Goal: Transaction & Acquisition: Purchase product/service

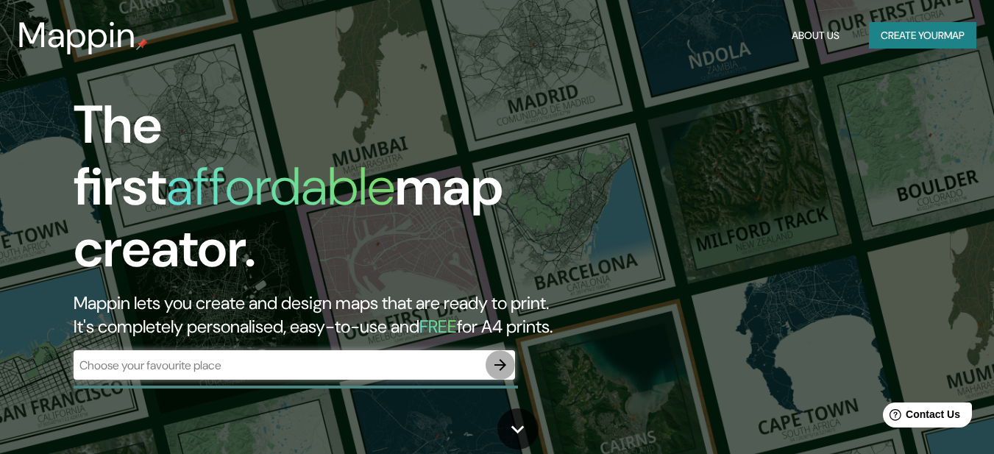
click at [498, 359] on icon "button" at bounding box center [501, 365] width 12 height 12
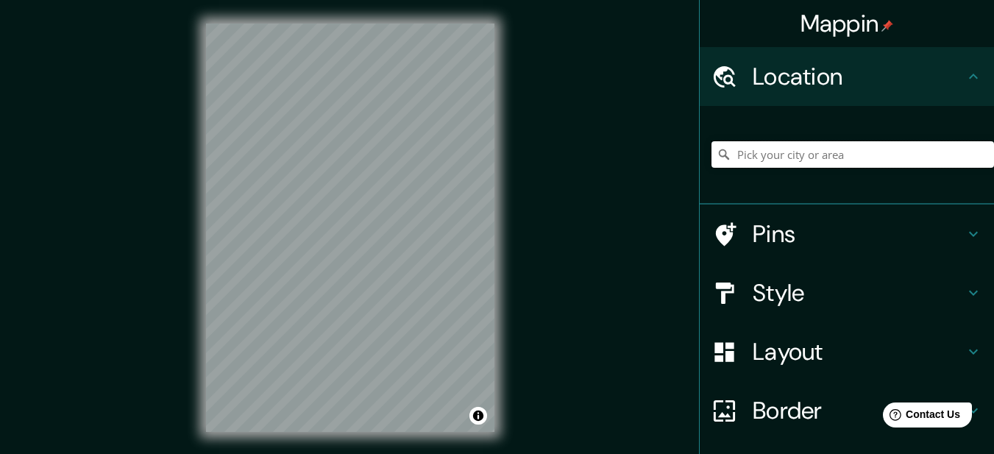
click at [760, 153] on input "Pick your city or area" at bounding box center [853, 154] width 283 height 26
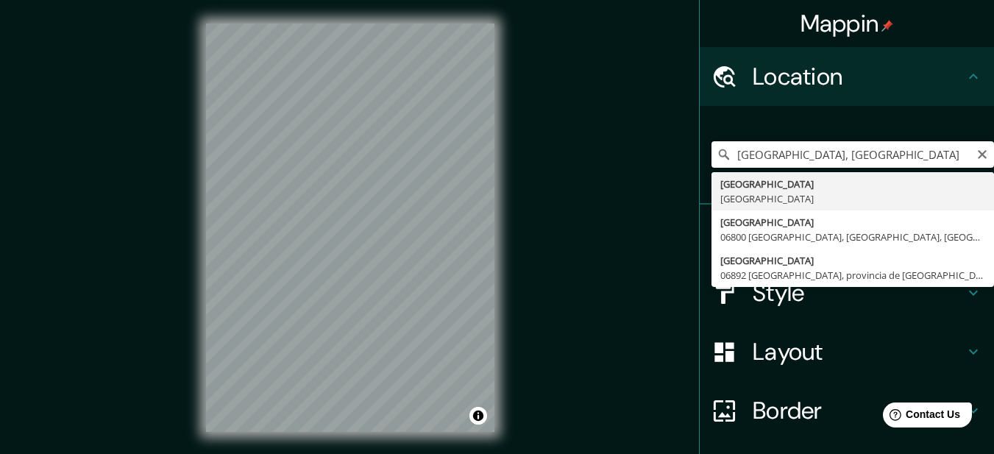
type input "[GEOGRAPHIC_DATA], [GEOGRAPHIC_DATA]"
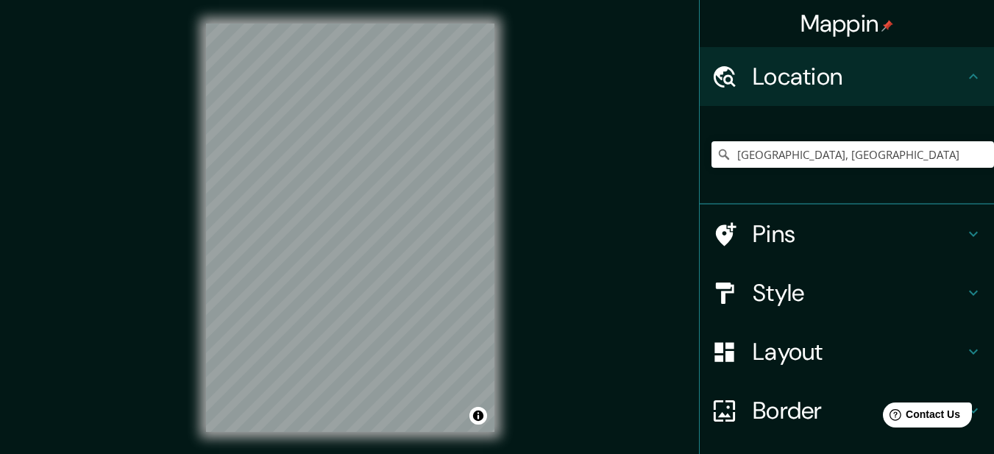
click at [965, 296] on icon at bounding box center [974, 293] width 18 height 18
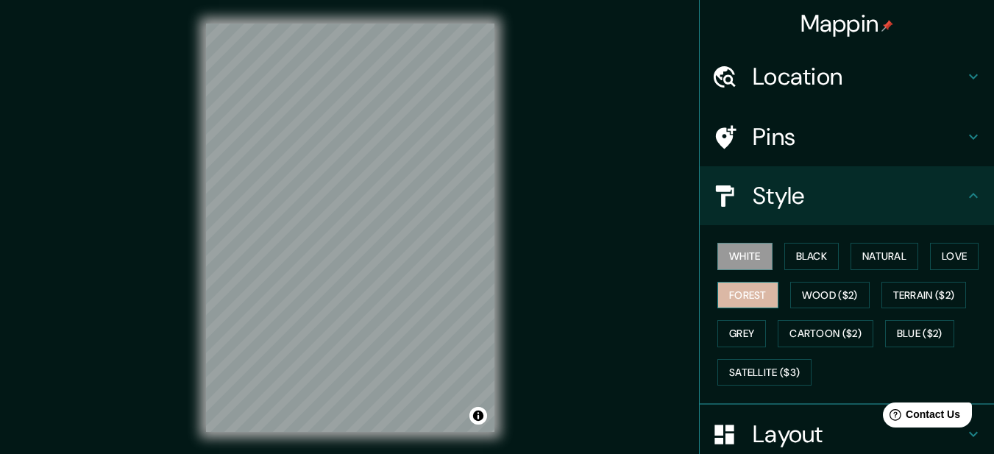
click at [748, 298] on button "Forest" at bounding box center [748, 295] width 61 height 27
click at [721, 260] on button "White" at bounding box center [745, 256] width 55 height 27
click at [807, 255] on button "Black" at bounding box center [812, 256] width 55 height 27
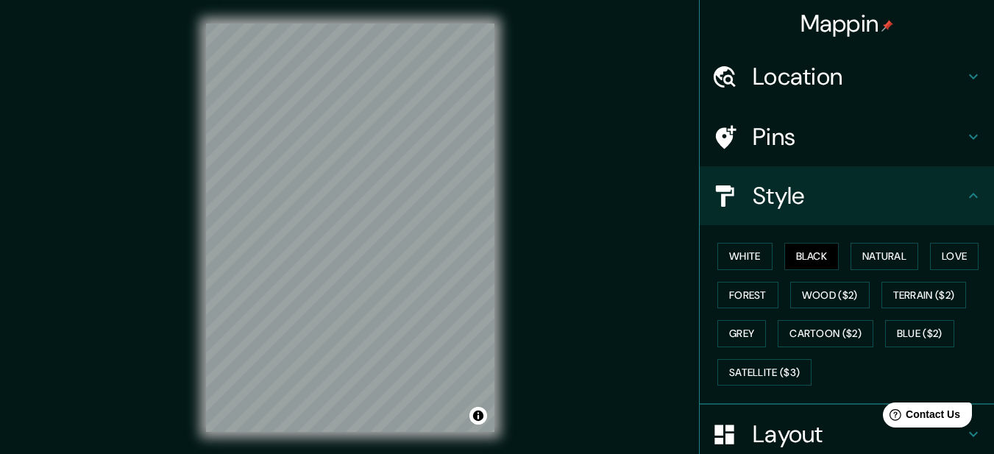
click at [861, 272] on div "White Black Natural Love Forest Wood ($2) Terrain ($2) Grey Cartoon ($2) Blue (…" at bounding box center [853, 314] width 283 height 155
click at [864, 259] on button "Natural" at bounding box center [885, 256] width 68 height 27
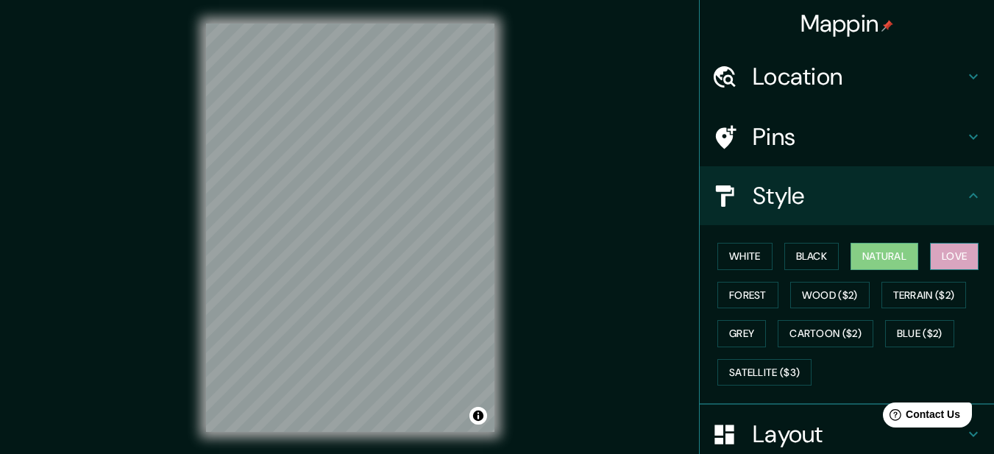
click at [951, 253] on button "Love" at bounding box center [954, 256] width 49 height 27
click at [874, 258] on button "Natural" at bounding box center [885, 256] width 68 height 27
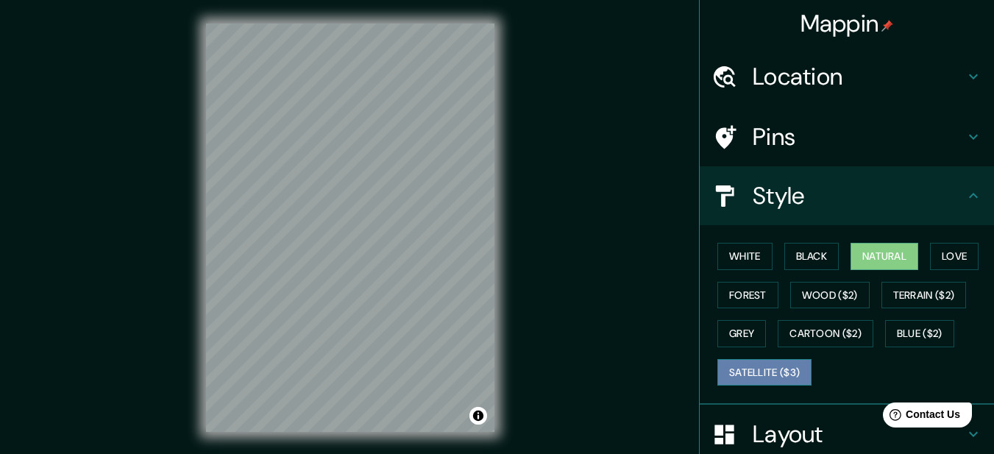
click at [746, 373] on button "Satellite ($3)" at bounding box center [765, 372] width 94 height 27
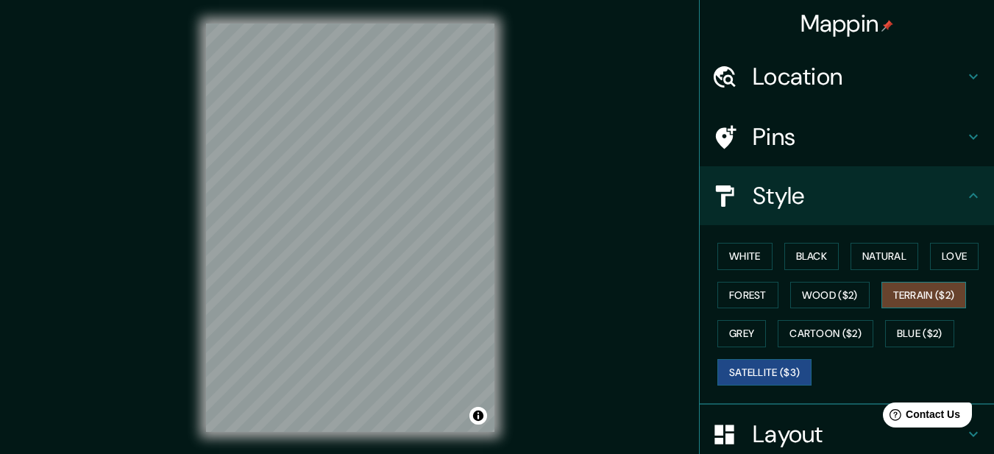
click at [896, 292] on button "Terrain ($2)" at bounding box center [924, 295] width 85 height 27
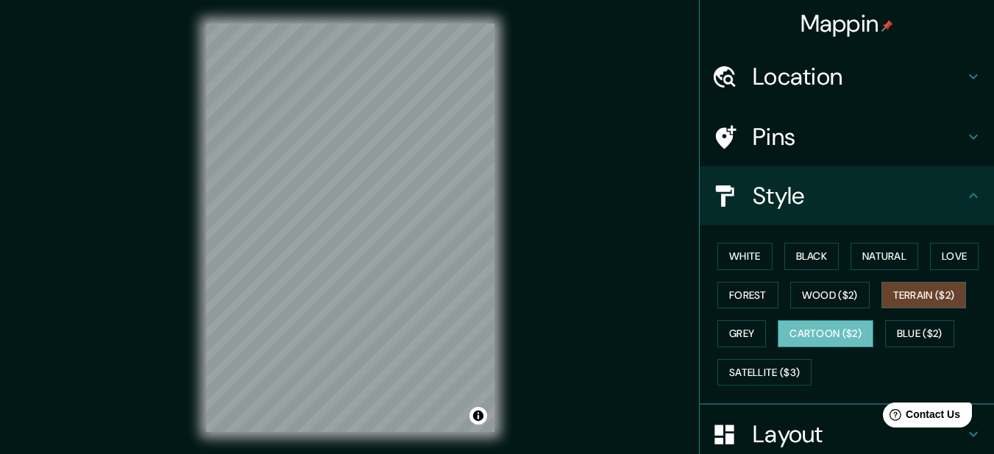
click at [815, 330] on button "Cartoon ($2)" at bounding box center [826, 333] width 96 height 27
click at [734, 338] on button "Grey" at bounding box center [742, 333] width 49 height 27
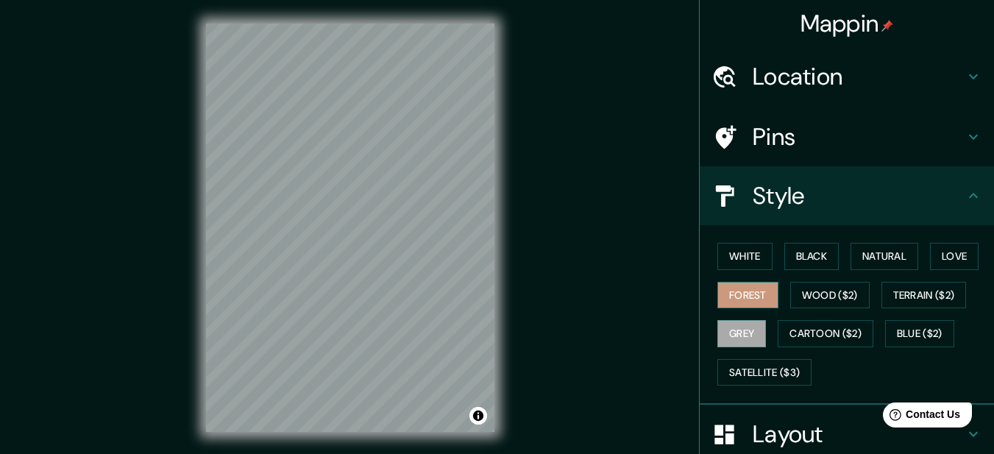
click at [740, 291] on button "Forest" at bounding box center [748, 295] width 61 height 27
click at [876, 252] on button "Natural" at bounding box center [885, 256] width 68 height 27
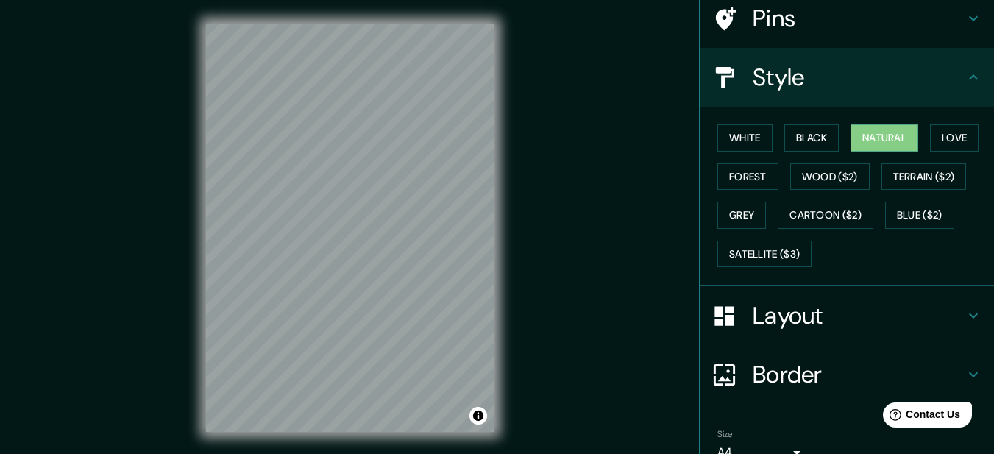
scroll to position [191, 0]
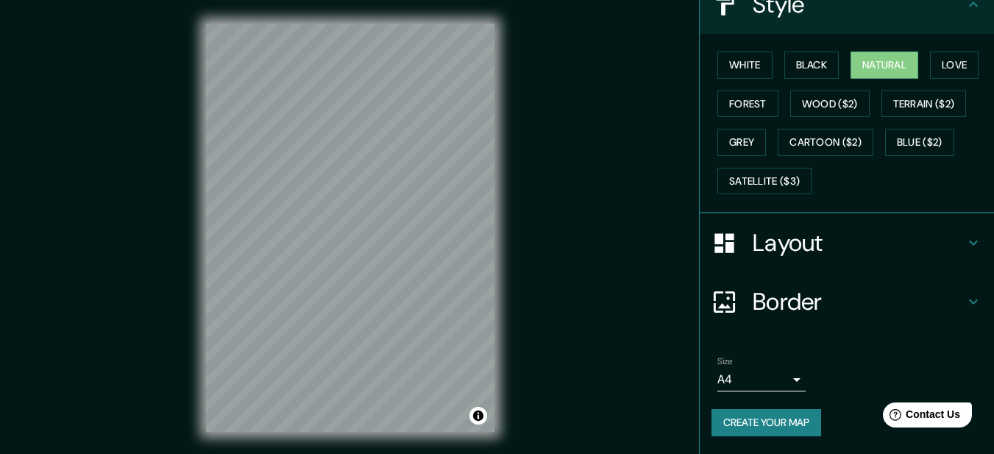
click at [952, 246] on h4 "Layout" at bounding box center [859, 242] width 212 height 29
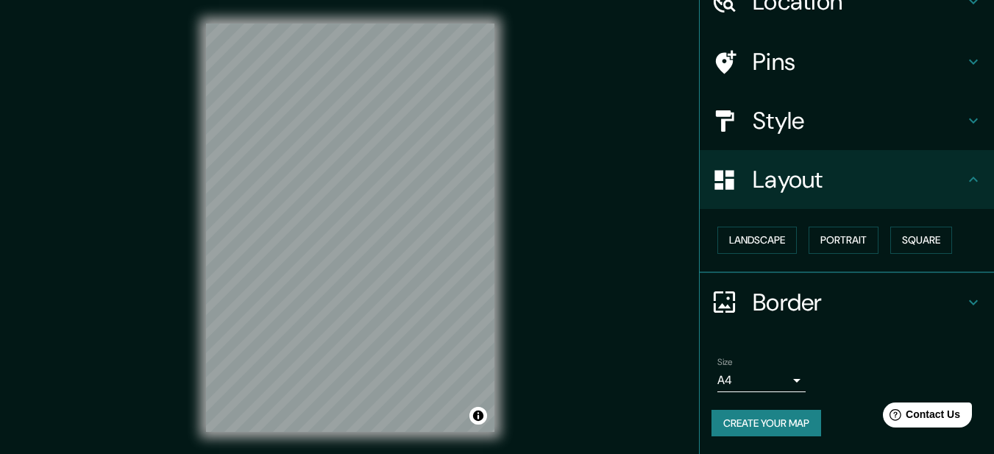
scroll to position [75, 0]
click at [747, 244] on button "Landscape" at bounding box center [757, 240] width 79 height 27
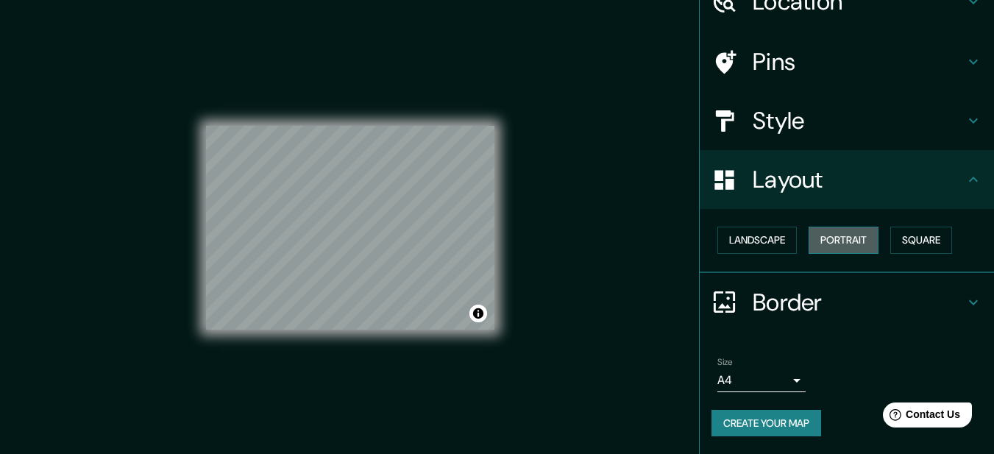
click at [829, 237] on button "Portrait" at bounding box center [844, 240] width 70 height 27
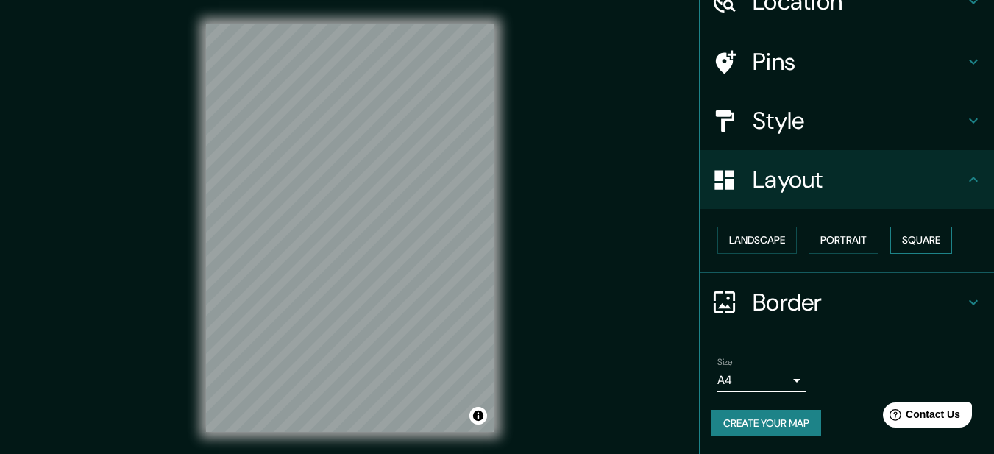
click at [909, 242] on button "Square" at bounding box center [922, 240] width 62 height 27
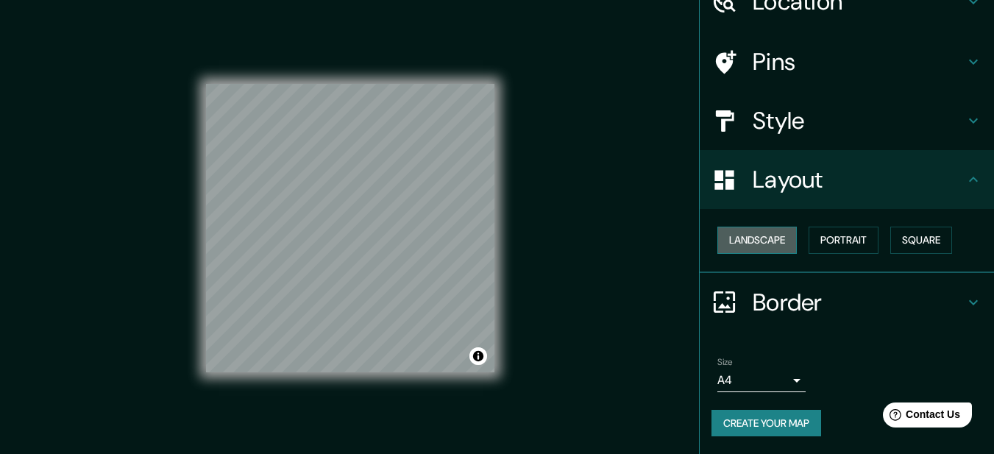
click at [761, 242] on button "Landscape" at bounding box center [757, 240] width 79 height 27
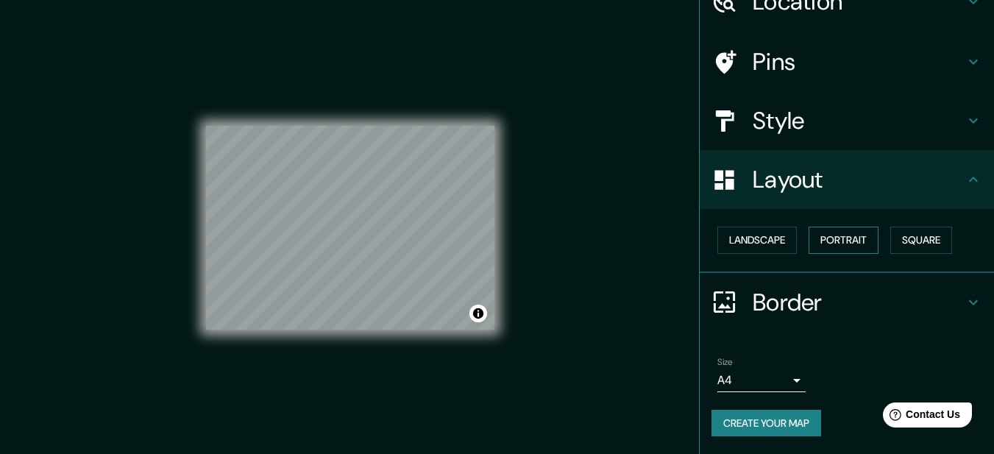
click at [836, 238] on button "Portrait" at bounding box center [844, 240] width 70 height 27
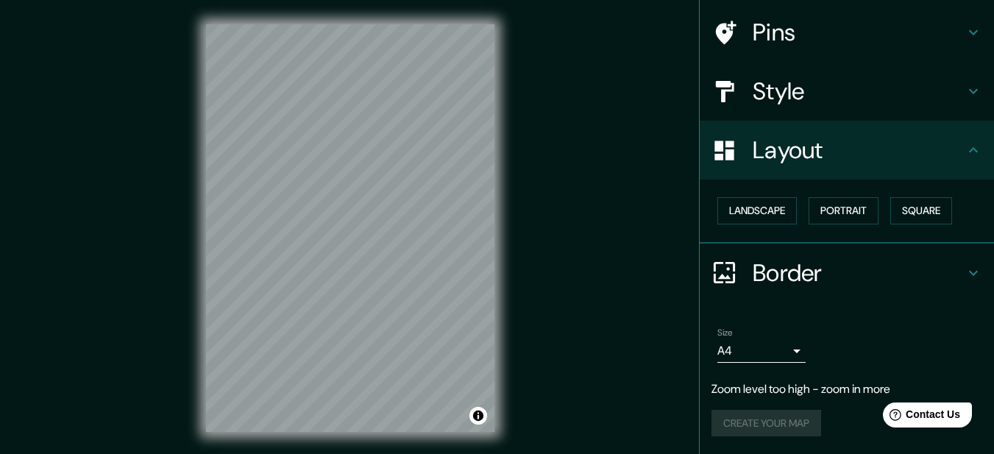
scroll to position [25, 0]
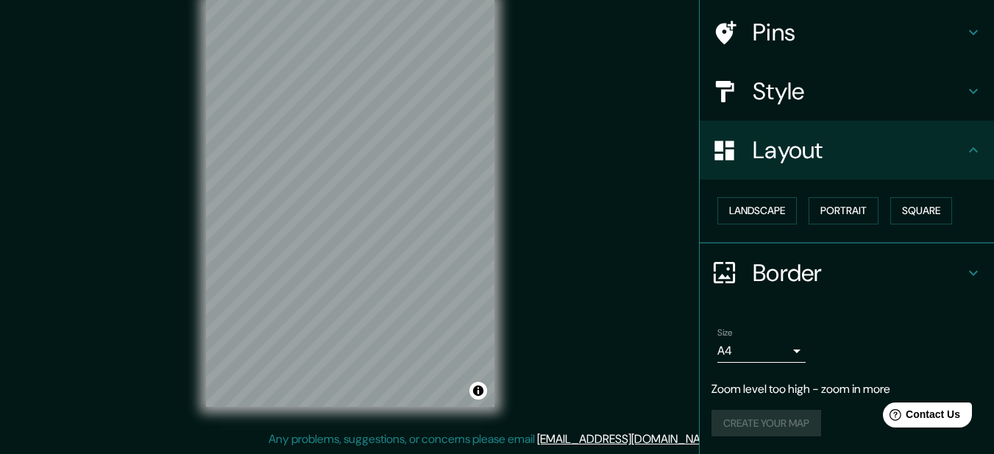
click at [966, 38] on icon at bounding box center [974, 33] width 18 height 18
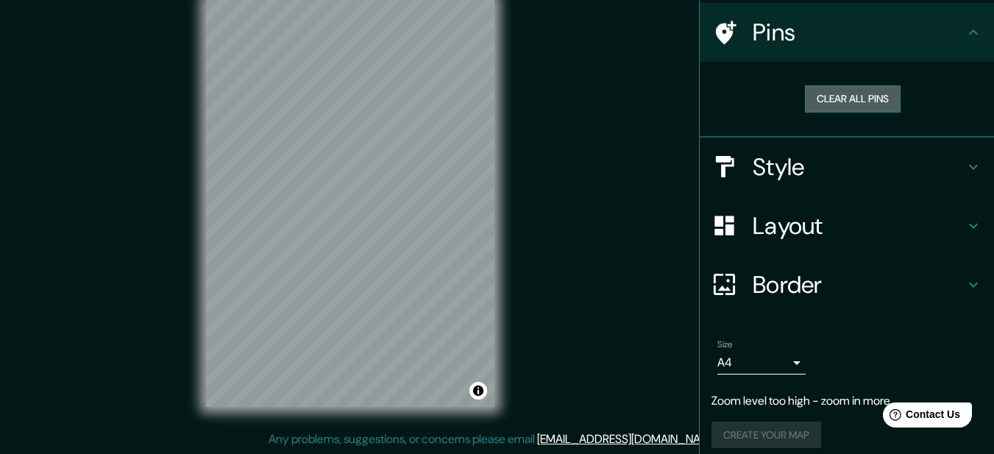
click at [840, 101] on button "Clear all pins" at bounding box center [853, 98] width 96 height 27
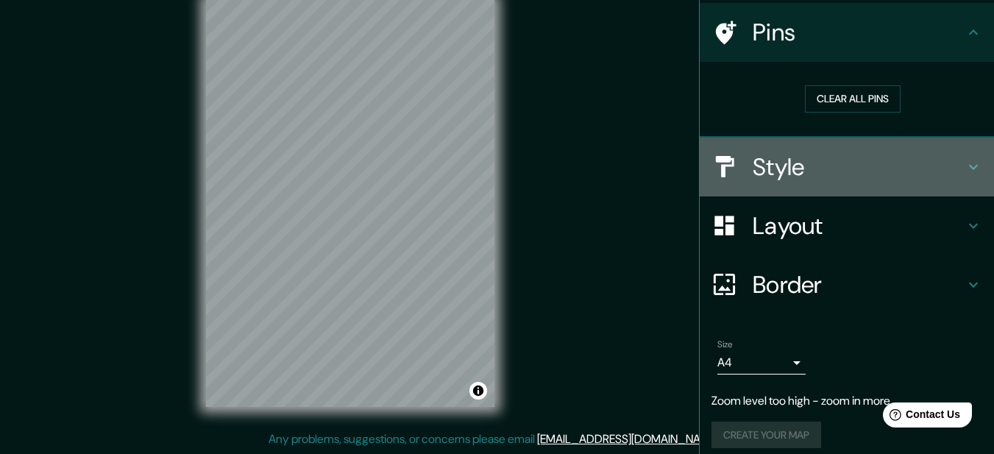
click at [965, 171] on icon at bounding box center [974, 167] width 18 height 18
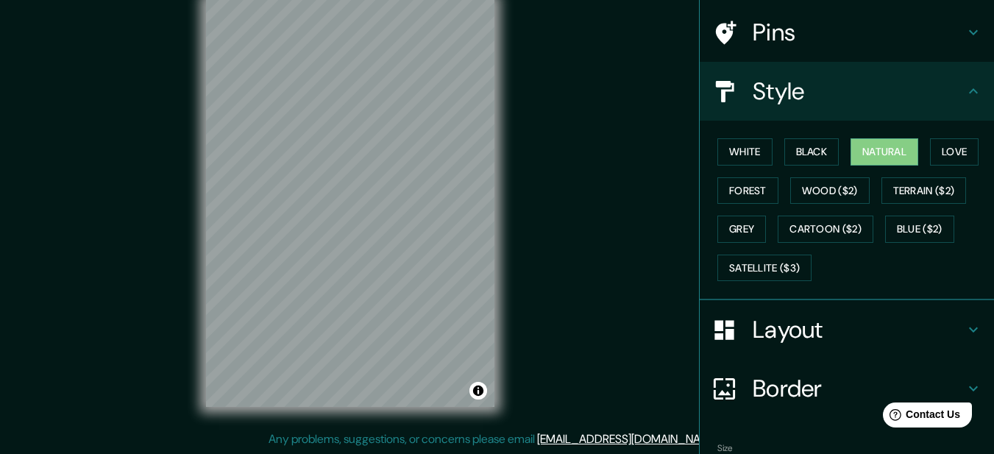
click at [965, 334] on icon at bounding box center [974, 330] width 18 height 18
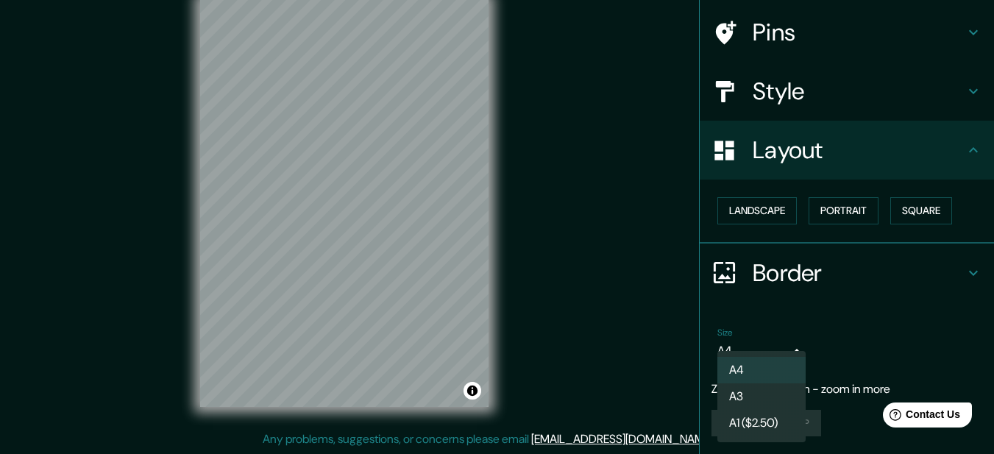
click at [788, 355] on body "Mappin Location [GEOGRAPHIC_DATA], [GEOGRAPHIC_DATA] Pins Style Layout Landscap…" at bounding box center [497, 202] width 994 height 454
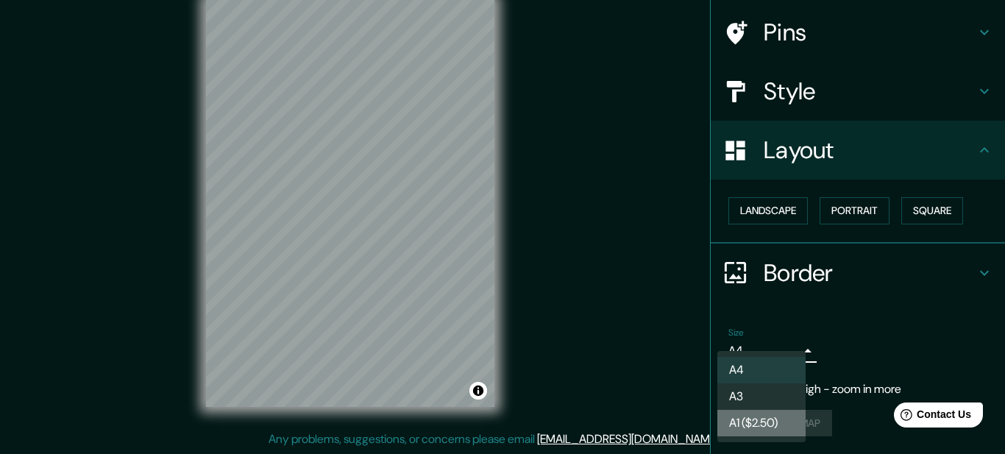
click at [773, 424] on li "A1 ($2.50)" at bounding box center [762, 423] width 88 height 26
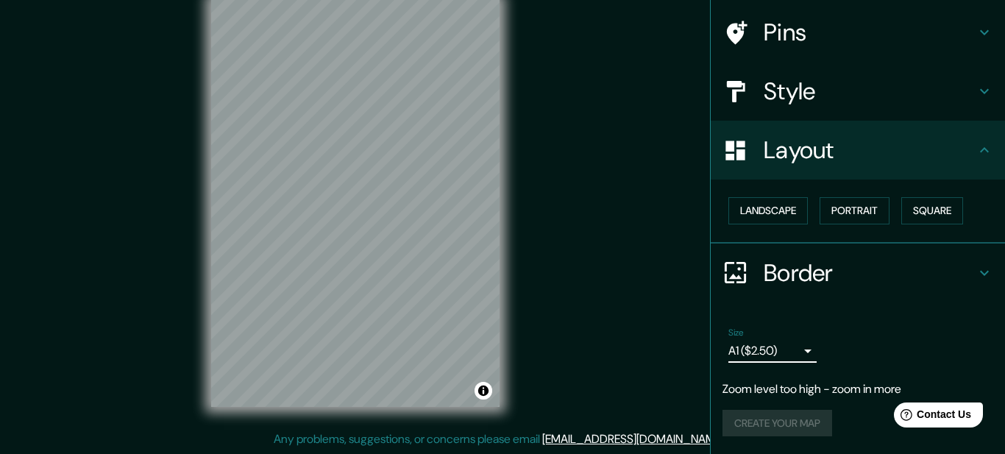
click at [757, 357] on body "Mappin Location [GEOGRAPHIC_DATA], [GEOGRAPHIC_DATA] Pins Style Layout Landscap…" at bounding box center [502, 202] width 1005 height 454
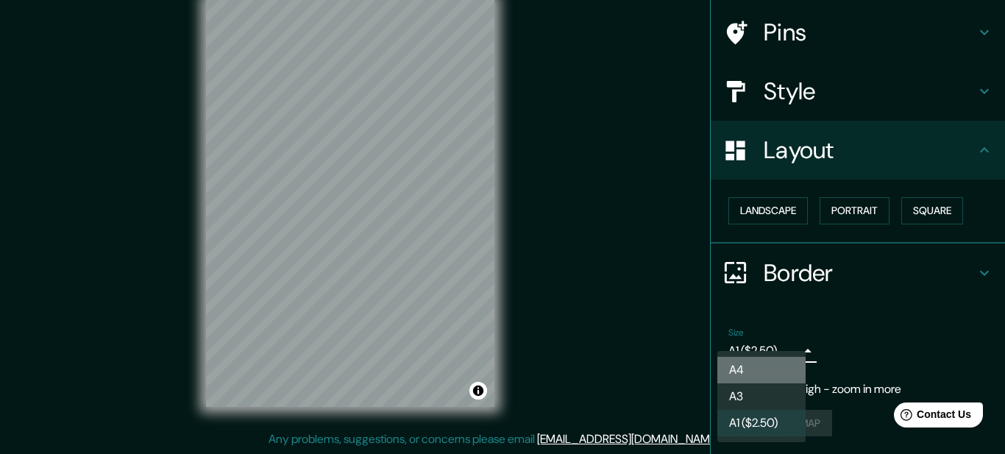
click at [741, 371] on li "A4" at bounding box center [762, 370] width 88 height 26
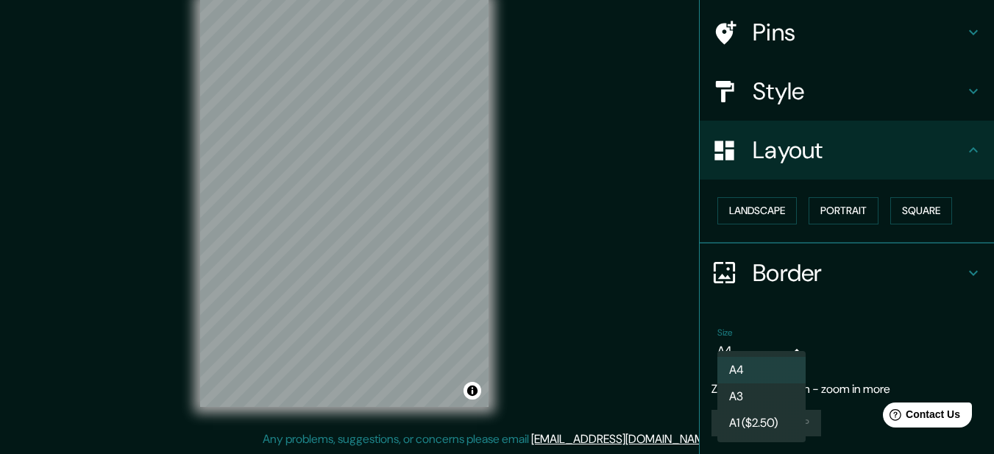
click at [740, 352] on body "Mappin Location [GEOGRAPHIC_DATA], [GEOGRAPHIC_DATA] Pins Style Layout Landscap…" at bounding box center [497, 202] width 994 height 454
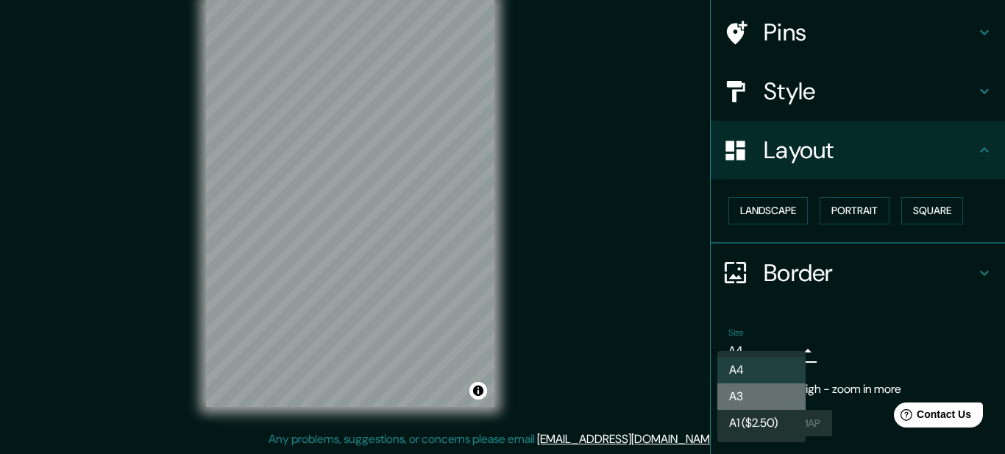
click at [726, 397] on li "A3" at bounding box center [762, 396] width 88 height 26
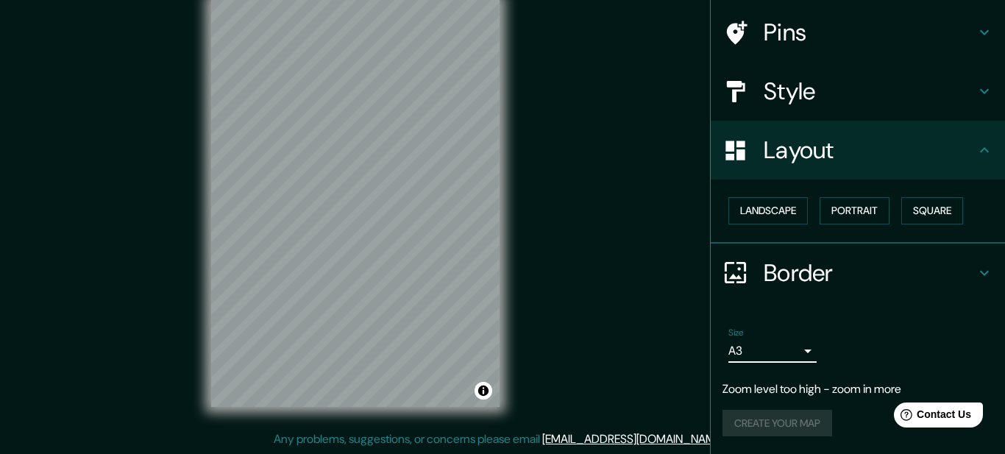
click at [729, 353] on body "Mappin Location [GEOGRAPHIC_DATA], [GEOGRAPHIC_DATA] Pins Style Layout Landscap…" at bounding box center [502, 202] width 1005 height 454
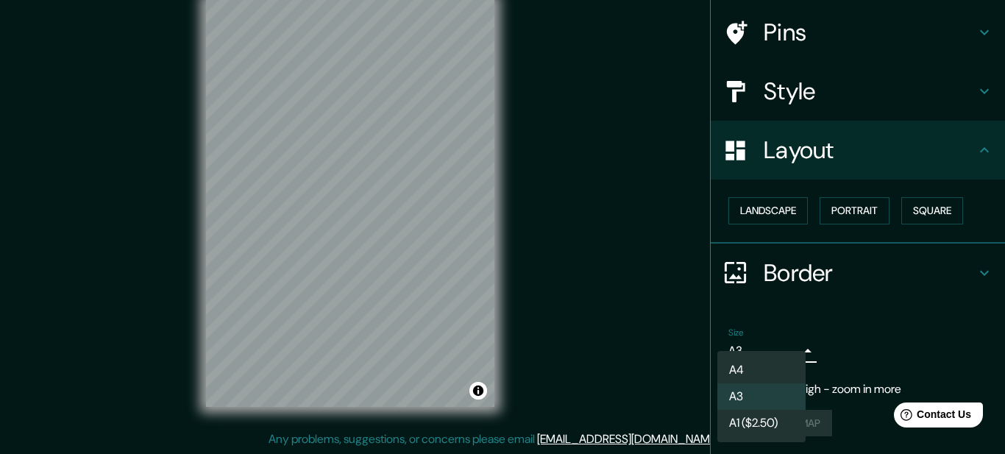
click at [726, 366] on li "A4" at bounding box center [762, 370] width 88 height 26
type input "single"
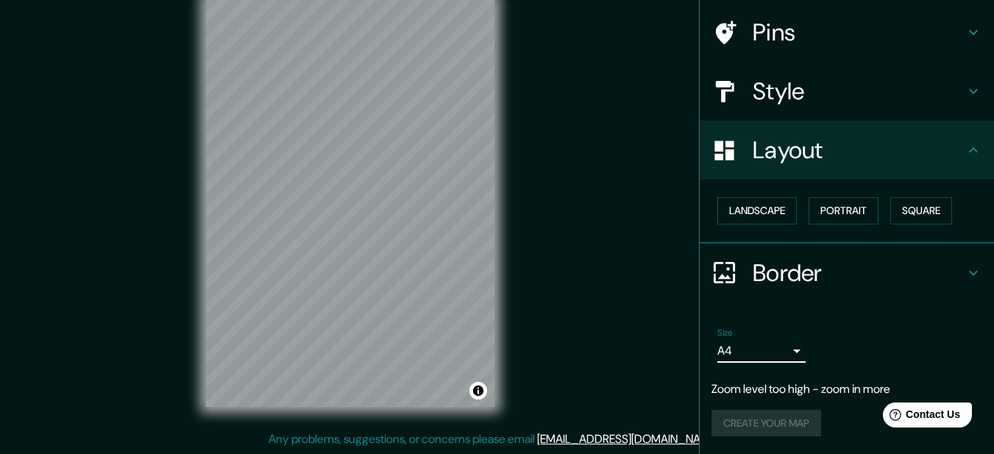
click at [965, 270] on icon at bounding box center [974, 273] width 18 height 18
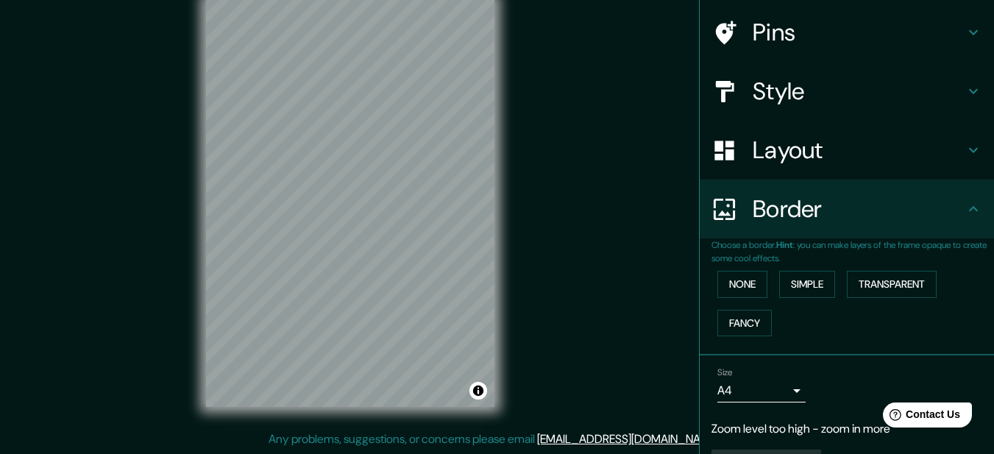
click at [840, 396] on div "Size A4 single" at bounding box center [847, 384] width 271 height 47
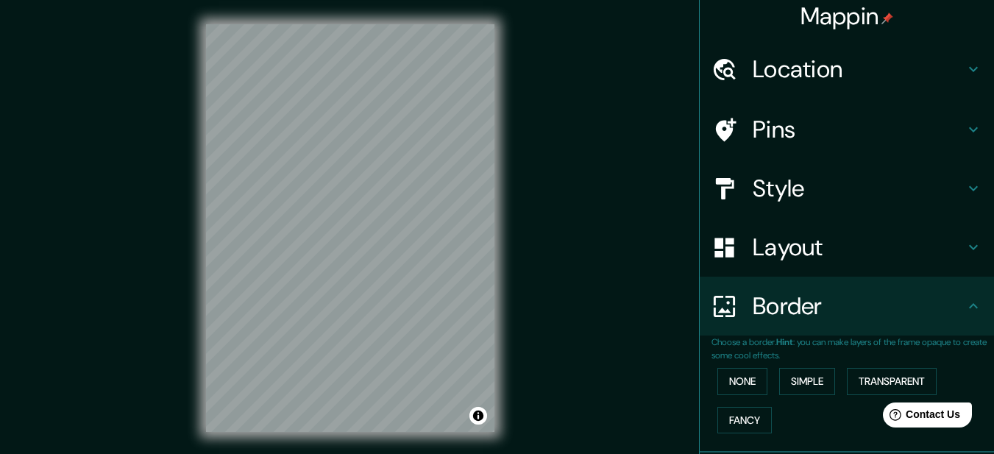
scroll to position [0, 0]
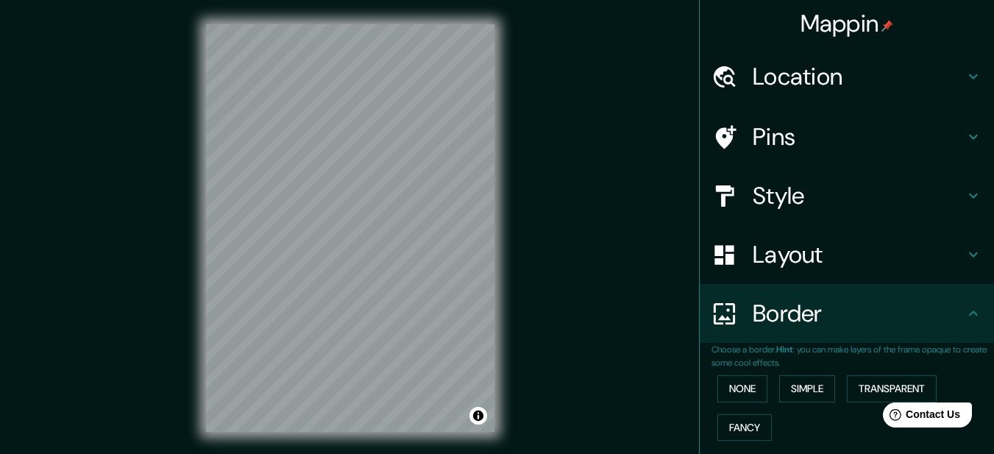
click at [927, 73] on h4 "Location" at bounding box center [859, 76] width 212 height 29
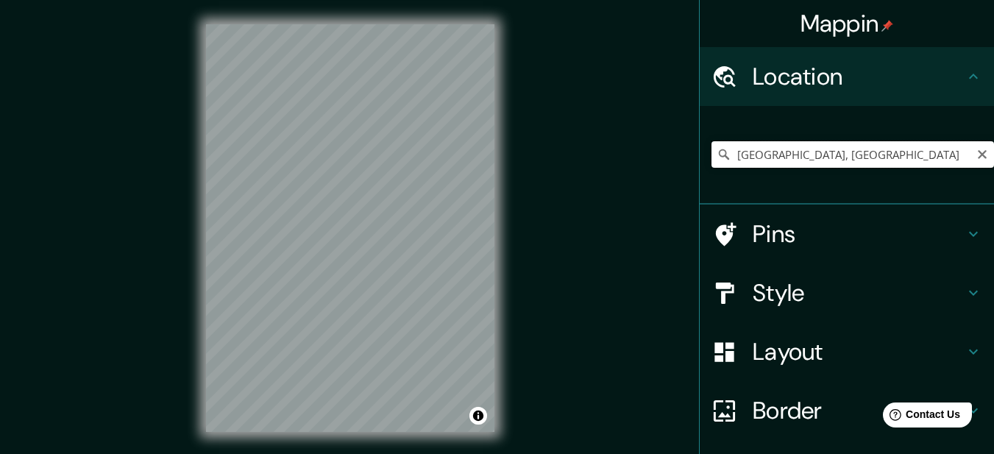
click at [860, 154] on input "[GEOGRAPHIC_DATA], [GEOGRAPHIC_DATA]" at bounding box center [853, 154] width 283 height 26
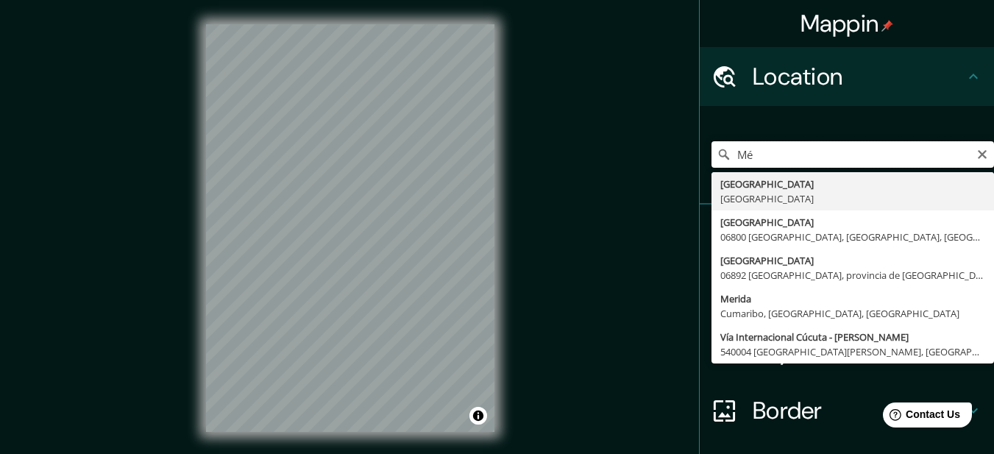
type input "M"
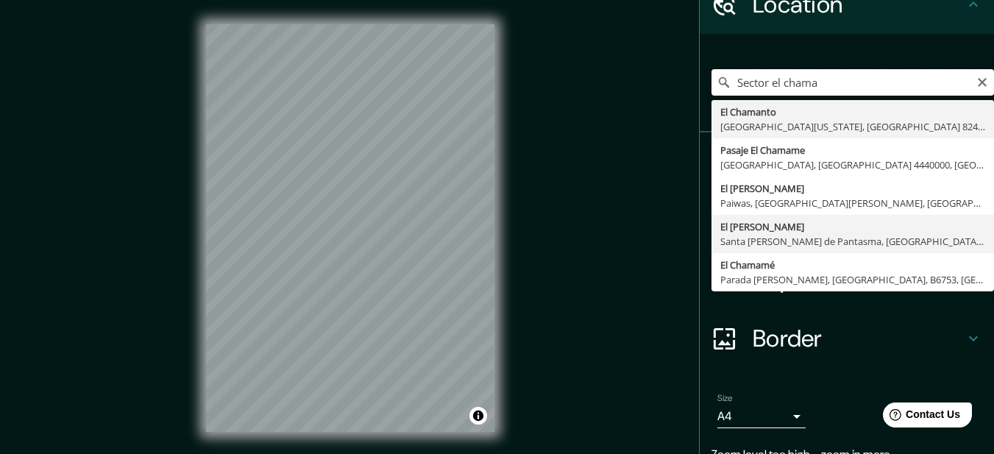
scroll to position [6, 0]
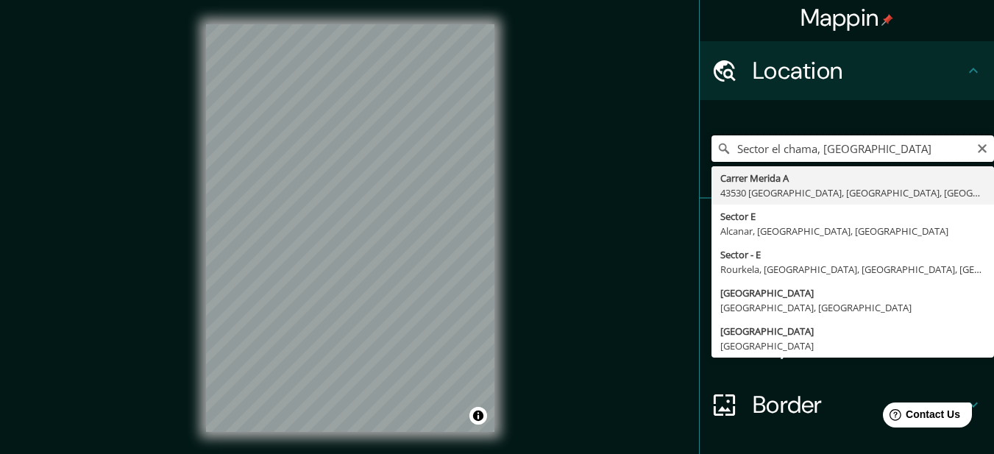
type input "Sector el chama, [GEOGRAPHIC_DATA]"
